Goal: Transaction & Acquisition: Purchase product/service

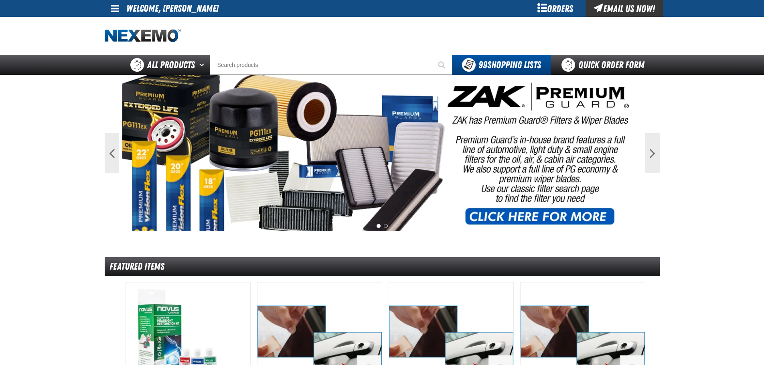
click at [557, 9] on div "Orders" at bounding box center [555, 8] width 60 height 17
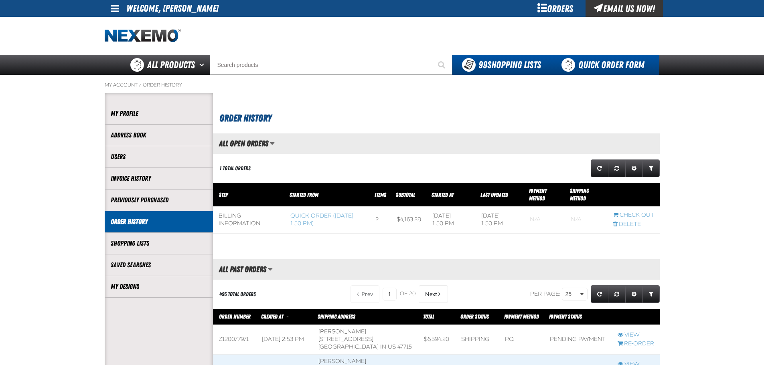
scroll to position [0, 0]
click at [596, 62] on link "Quick Order Form" at bounding box center [605, 65] width 109 height 20
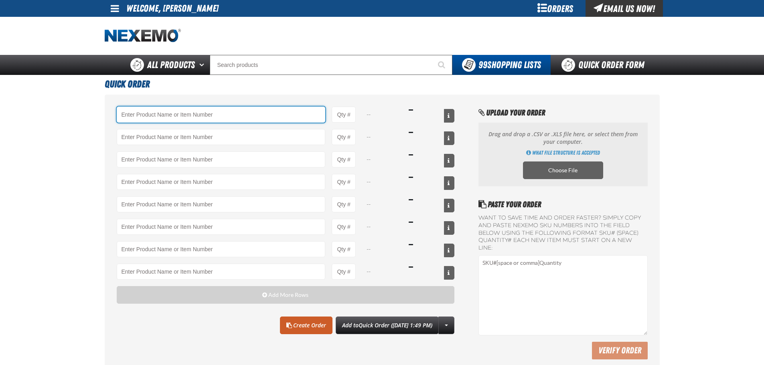
click at [160, 117] on input "Product" at bounding box center [221, 115] width 209 height 16
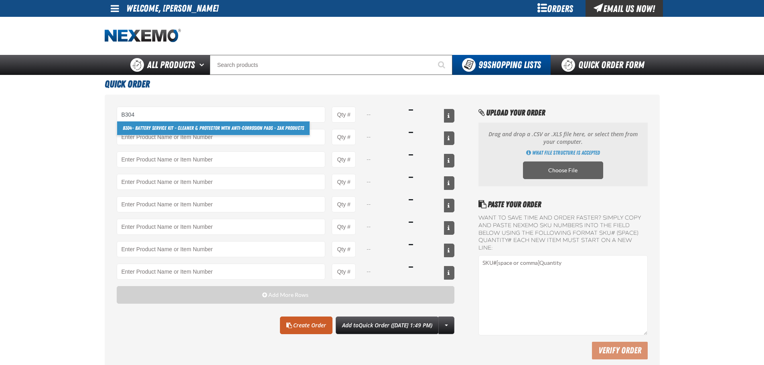
click at [205, 130] on link "B304 - Battery Service Kit - Cleaner & Protector with Anti-Corrosion Pads - ZAK…" at bounding box center [213, 129] width 193 height 14
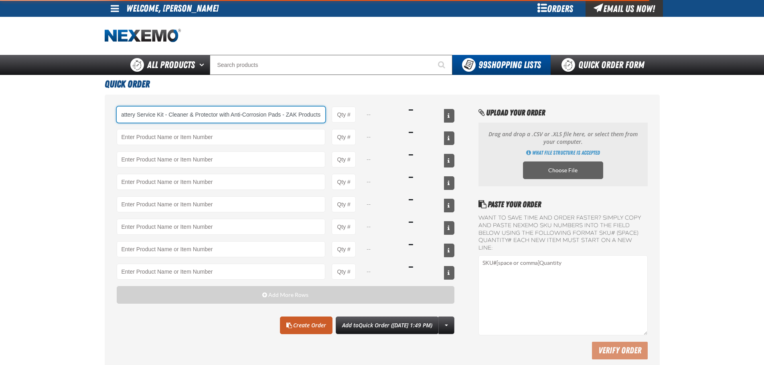
type input "B304 - Battery Service Kit - Cleaner &amp; Protector with Anti-Corrosion Pads -…"
type input "1"
select select "kit"
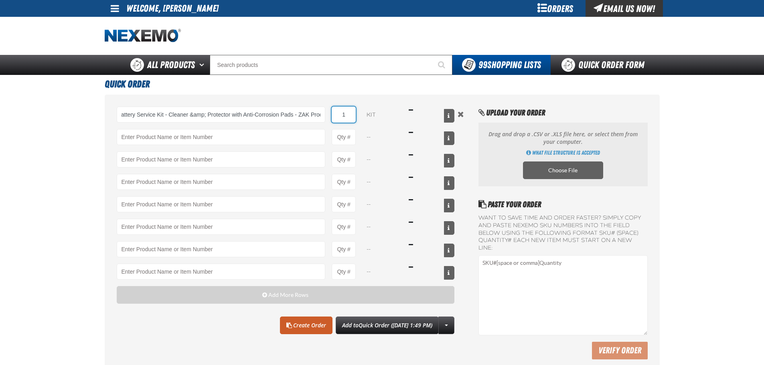
scroll to position [0, 0]
click at [349, 116] on input "1" at bounding box center [344, 115] width 24 height 16
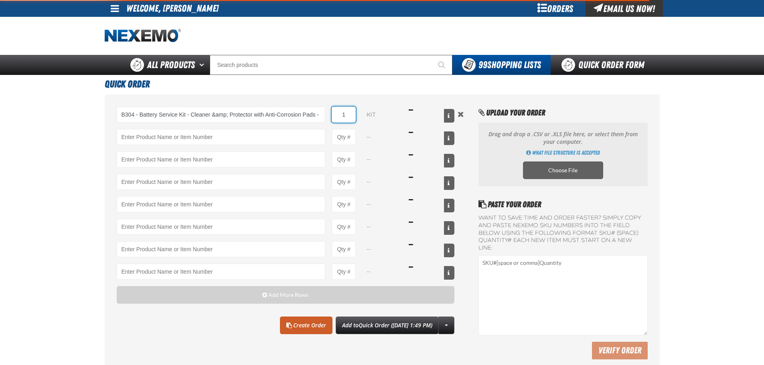
type input "B304 - Battery Service Kit - Cleaner &amp; Protector with Anti-Corrosion Pads -…"
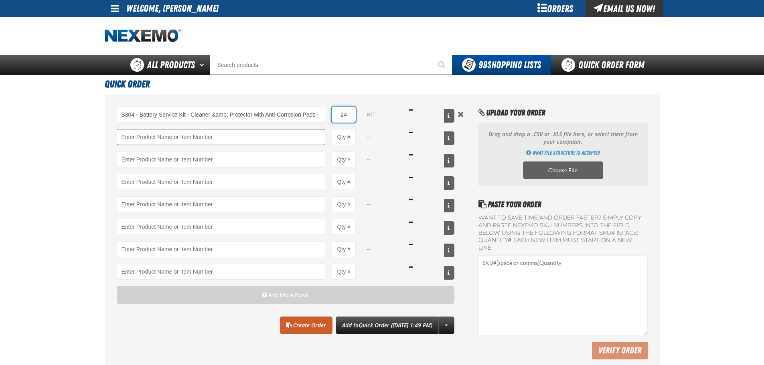
type input "24"
click at [243, 138] on input "Product" at bounding box center [221, 137] width 209 height 16
click at [17, 234] on main "Quick Order B304 - Battery Service Kit - Cleaner &amp; Protector with Anti-Corr…" at bounding box center [382, 225] width 764 height 301
click at [62, 209] on main "Quick Order B304 - Battery Service Kit - Cleaner &amp; Protector with Anti-Corr…" at bounding box center [382, 225] width 764 height 301
click at [150, 137] on input "Product" at bounding box center [221, 137] width 209 height 16
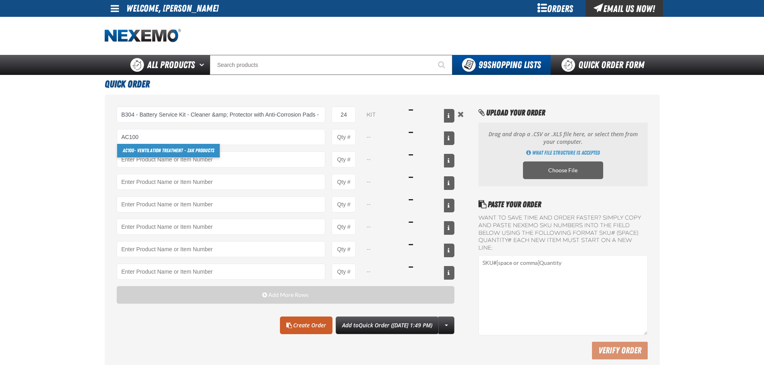
click at [164, 148] on link "AC100 - Ventilation Treatment - ZAK Products" at bounding box center [168, 151] width 103 height 14
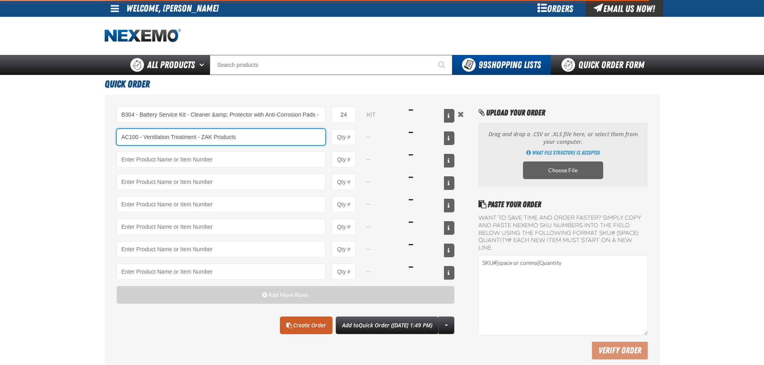
type input "AC100 - Ventilation Treatment - ZAK Products"
type input "1"
select select "can"
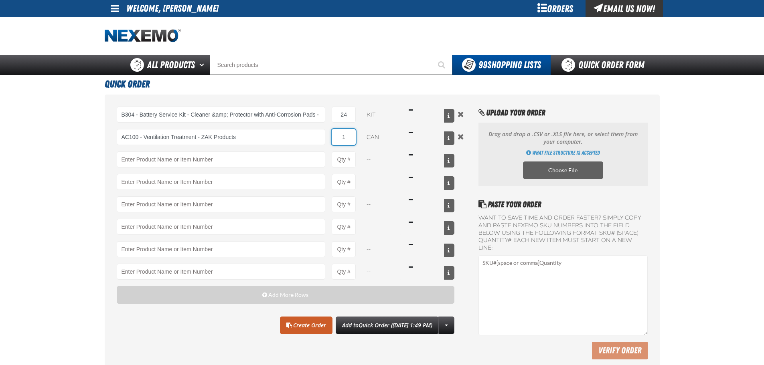
click at [346, 137] on input "1" at bounding box center [344, 137] width 24 height 16
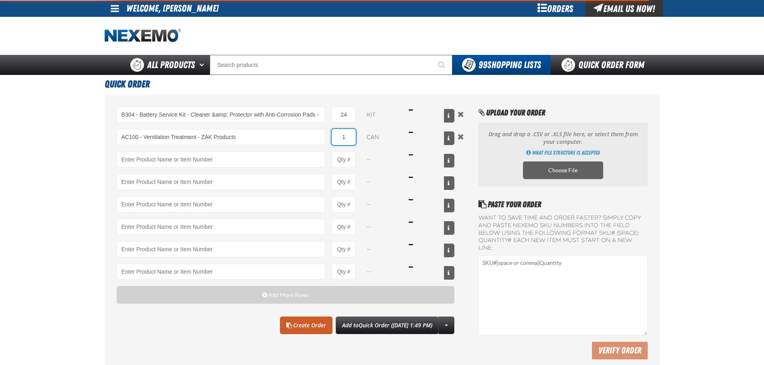
type input "AC100 - Ventilation Treatment - ZAK Products"
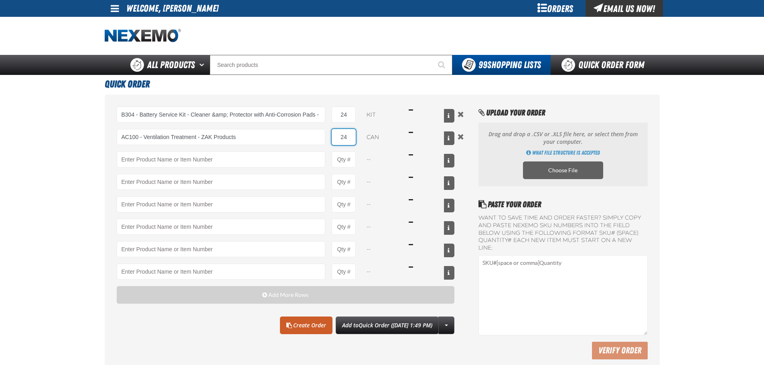
type input "24"
click at [91, 158] on main "Quick Order B304 - Battery Service Kit - Cleaner &amp; Protector with Anti-Corr…" at bounding box center [382, 225] width 764 height 301
click at [286, 326] on link "Create Order" at bounding box center [306, 326] width 53 height 18
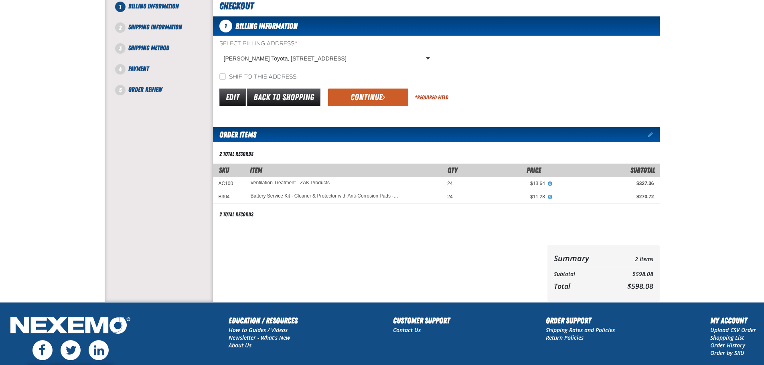
scroll to position [40, 0]
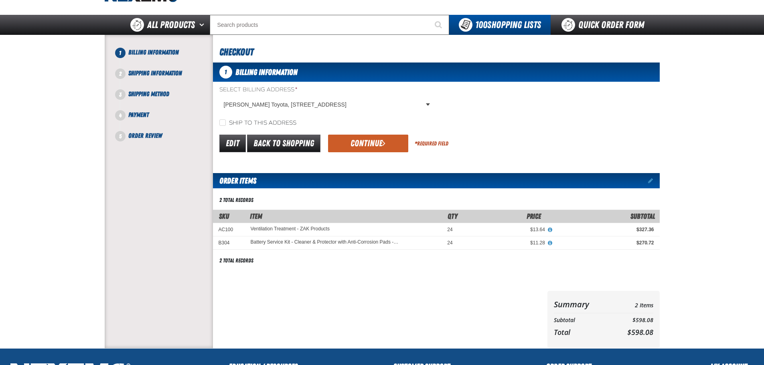
click at [369, 140] on button "Continue" at bounding box center [368, 144] width 80 height 18
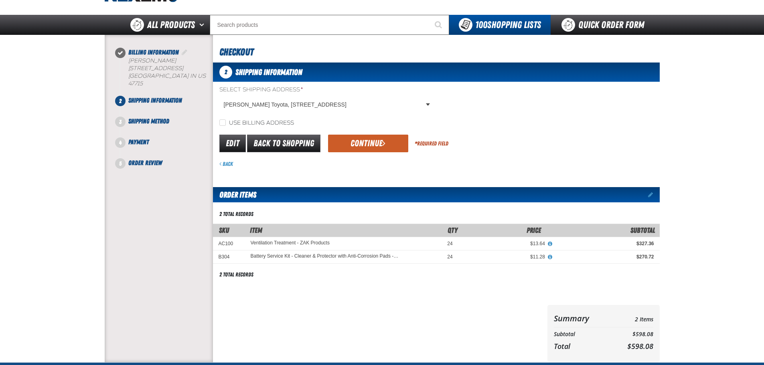
click at [369, 140] on button "Continue" at bounding box center [368, 144] width 80 height 18
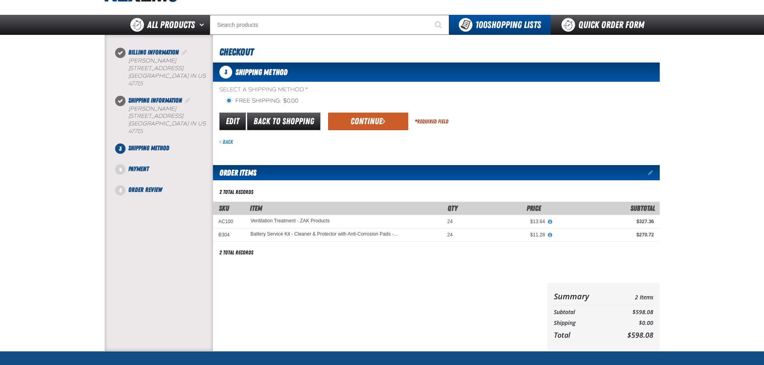
click at [369, 140] on div "Back" at bounding box center [439, 142] width 440 height 8
click at [376, 121] on button "Continue" at bounding box center [368, 122] width 80 height 18
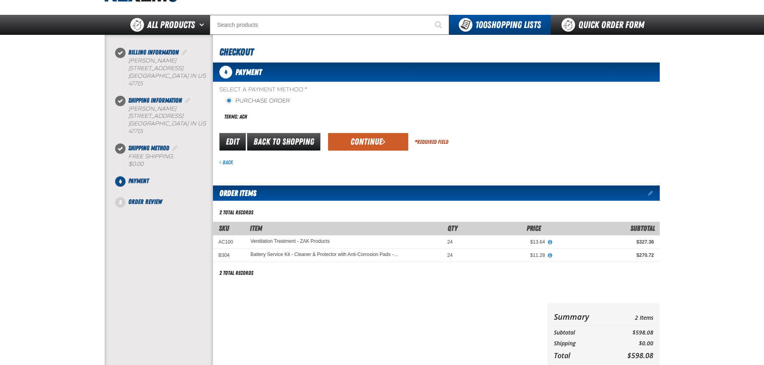
click at [373, 140] on button "Continue" at bounding box center [368, 142] width 80 height 18
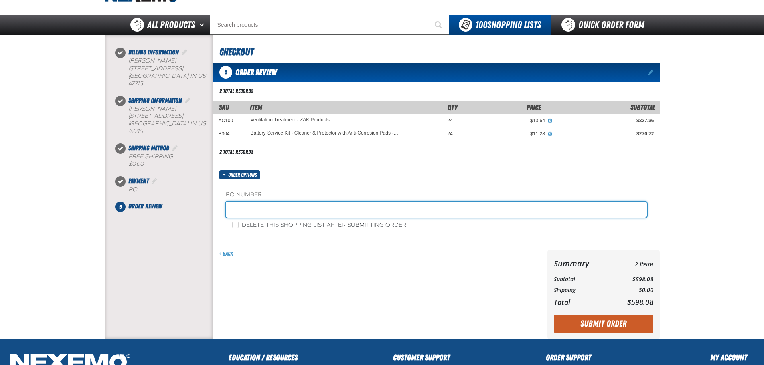
click at [281, 203] on input "text" at bounding box center [436, 210] width 421 height 16
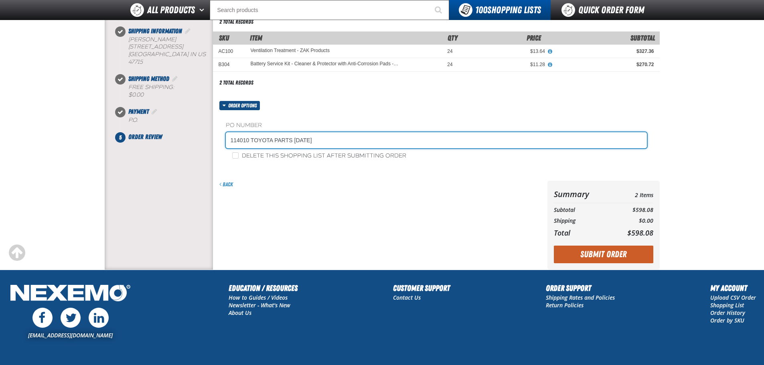
scroll to position [148, 0]
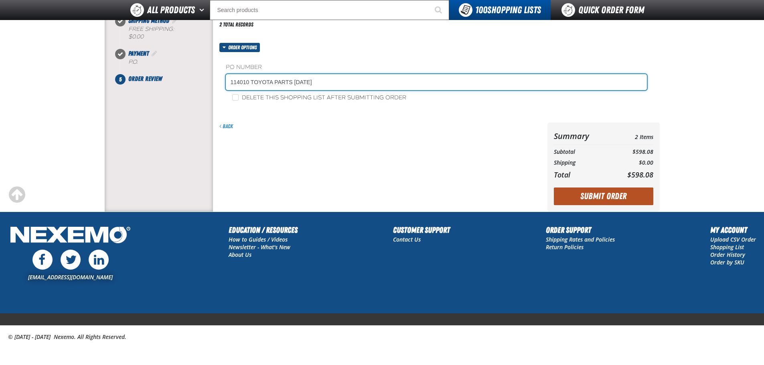
type input "114010 TOYOTA PARTS [DATE]"
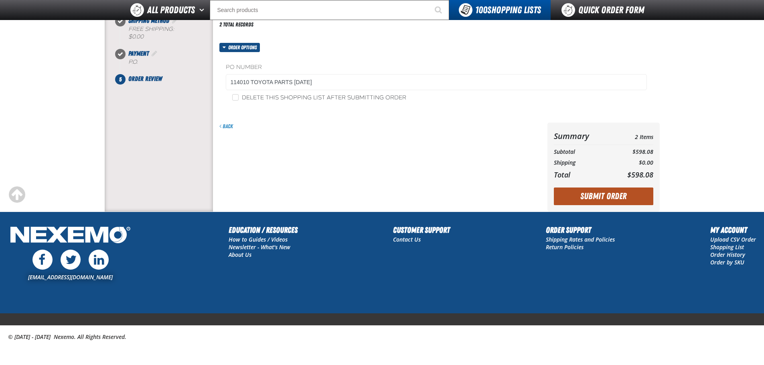
click at [594, 195] on button "Submit Order" at bounding box center [603, 197] width 99 height 18
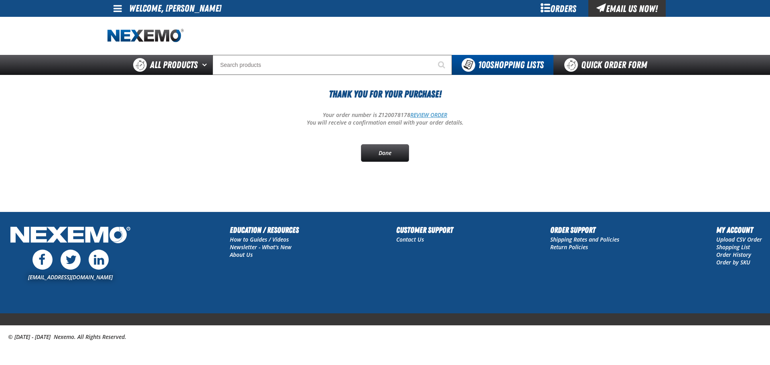
click at [420, 114] on link "REVIEW ORDER" at bounding box center [428, 115] width 37 height 8
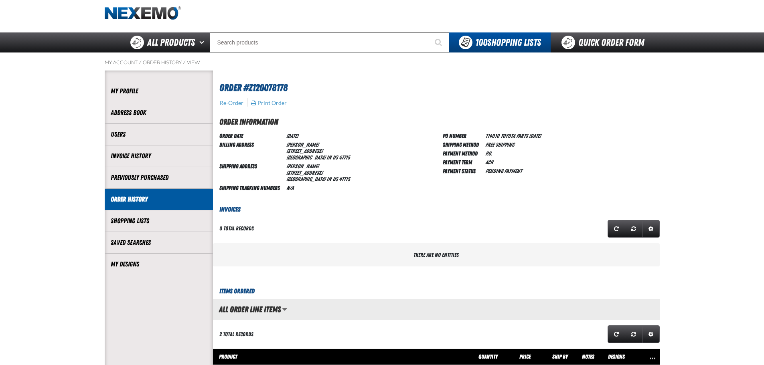
scroll to position [40, 0]
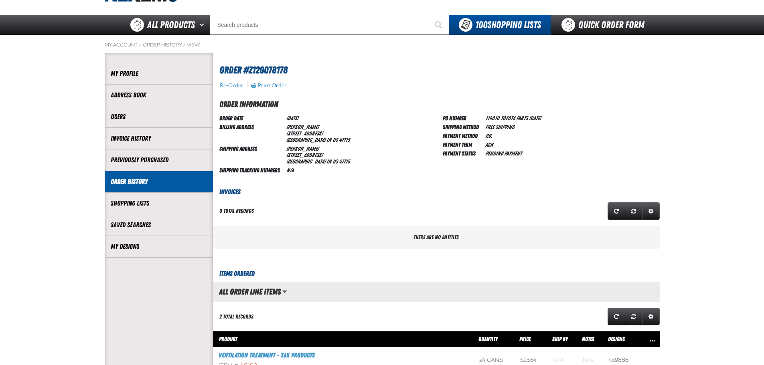
click at [277, 84] on button "Print Order" at bounding box center [269, 85] width 36 height 7
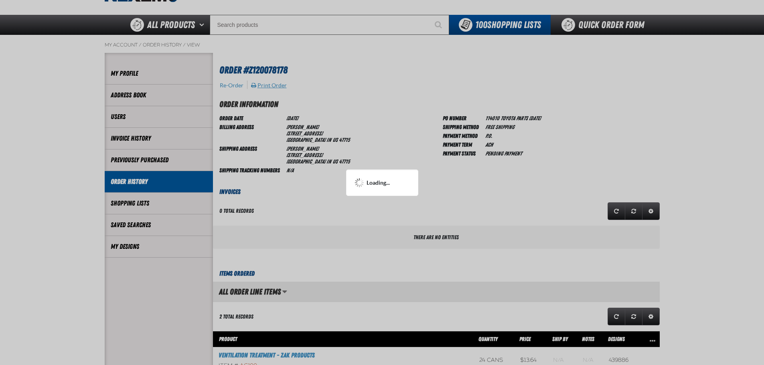
scroll to position [0, 0]
click at [377, 145] on div at bounding box center [382, 182] width 764 height 365
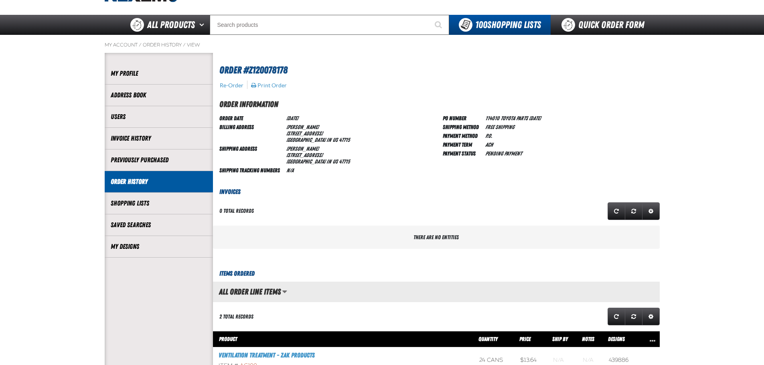
click at [388, 84] on div "Re-Order Print Order" at bounding box center [436, 85] width 447 height 8
